Goal: Check status: Check status

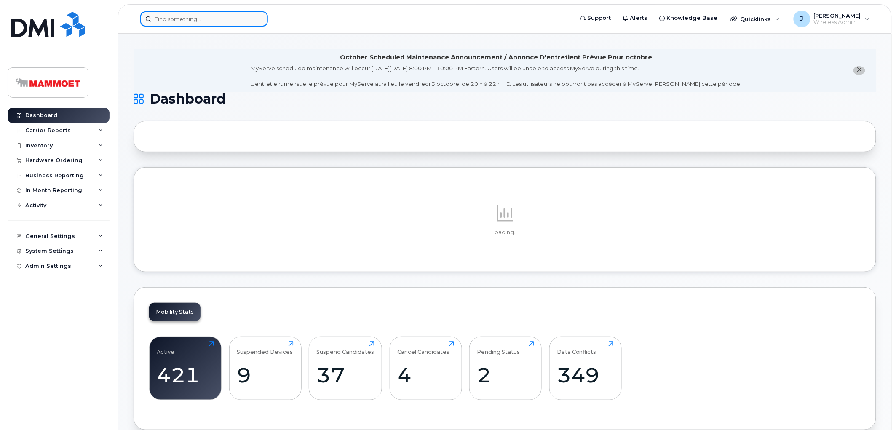
click at [171, 16] on input at bounding box center [204, 18] width 128 height 15
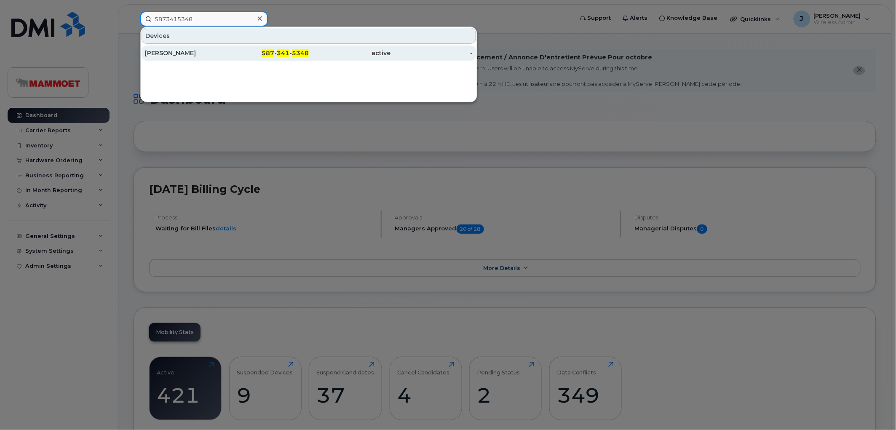
type input "5873415348"
click at [176, 54] on div "[PERSON_NAME]" at bounding box center [186, 53] width 82 height 8
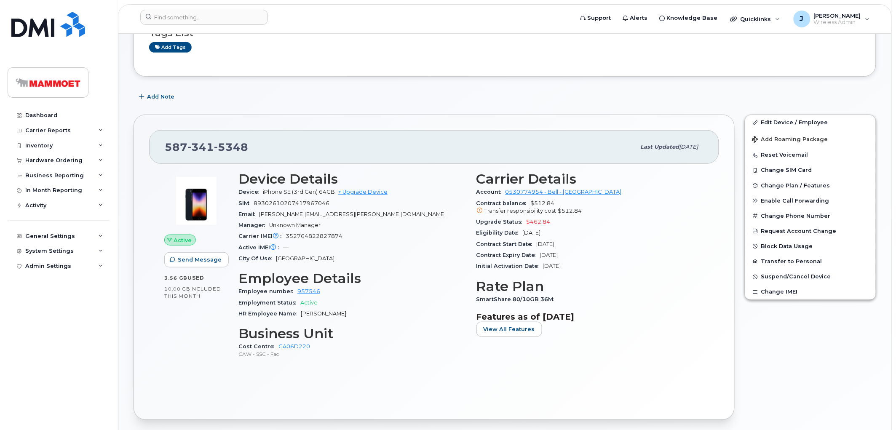
scroll to position [173, 0]
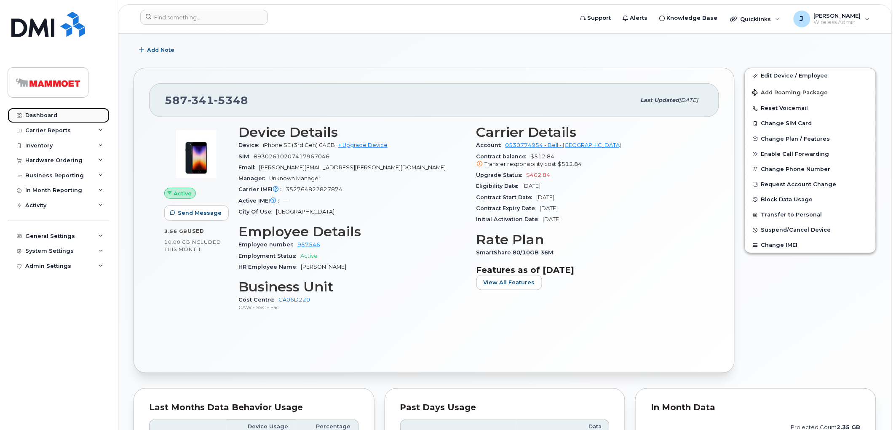
click at [44, 114] on div "Dashboard" at bounding box center [41, 115] width 32 height 7
